Goal: Information Seeking & Learning: Learn about a topic

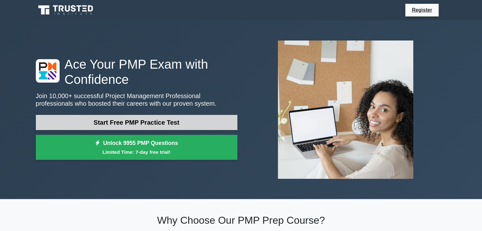
click at [135, 124] on link "Start Free PMP Practice Test" at bounding box center [136, 122] width 201 height 15
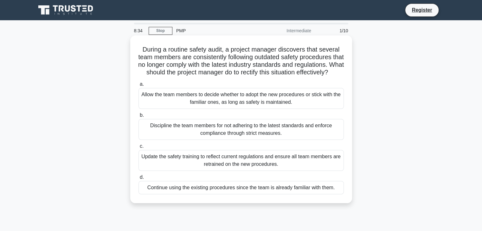
click at [195, 164] on div "Update the safety training to reflect current regulations and ensure all team m…" at bounding box center [240, 160] width 205 height 21
click at [138, 149] on input "c. Update the safety training to reflect current regulations and ensure all tea…" at bounding box center [138, 146] width 0 height 4
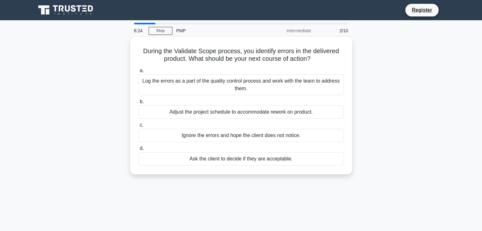
drag, startPoint x: 407, startPoint y: 88, endPoint x: 408, endPoint y: 92, distance: 3.5
click at [407, 88] on div "During the Validate Scope process, you identify errors in the delivered product…" at bounding box center [241, 109] width 418 height 145
click at [83, 11] on icon at bounding box center [84, 10] width 5 height 1
click at [422, 14] on link "Register" at bounding box center [422, 10] width 28 height 8
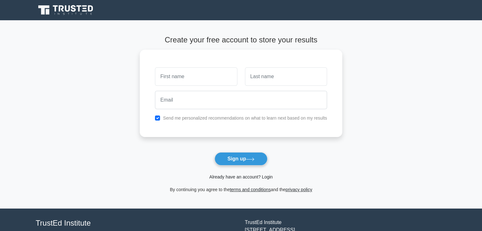
click at [246, 175] on link "Already have an account? Login" at bounding box center [240, 177] width 63 height 5
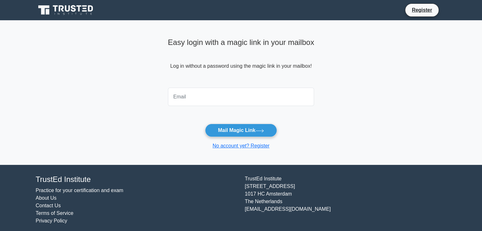
click at [224, 99] on input "email" at bounding box center [241, 97] width 146 height 18
click at [406, 57] on main "Easy login with a magic link in your mailbox Log in without a password using th…" at bounding box center [241, 92] width 482 height 145
